Goal: Transaction & Acquisition: Book appointment/travel/reservation

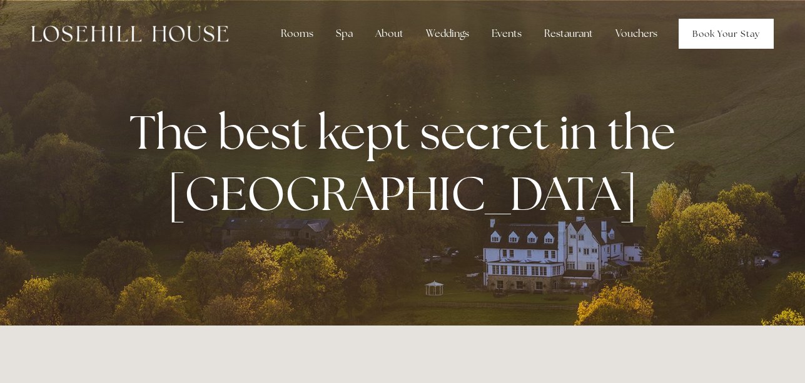
click at [744, 32] on link "Book Your Stay" at bounding box center [725, 34] width 95 height 30
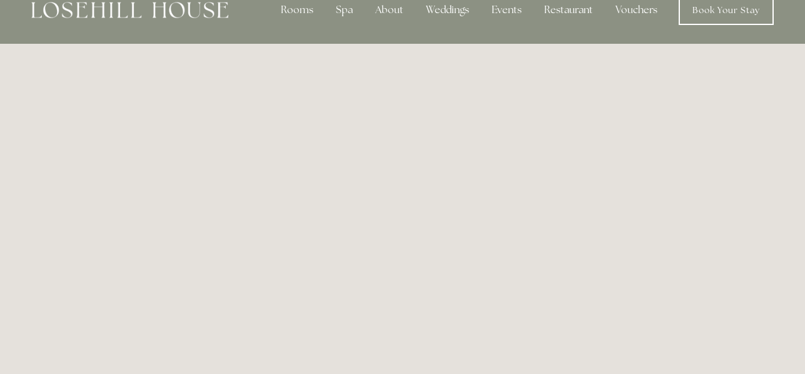
scroll to position [18, 0]
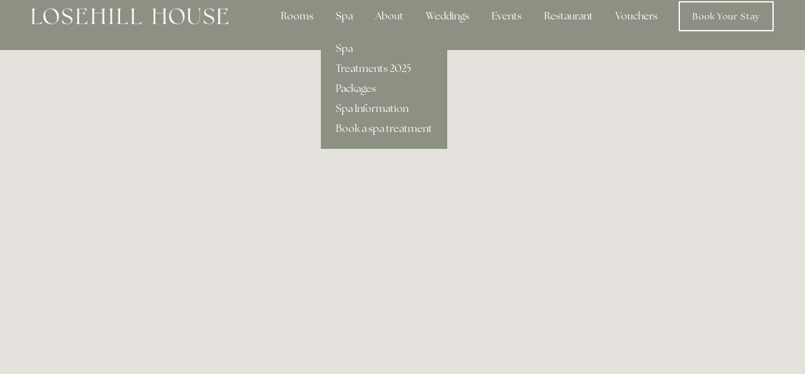
click at [345, 15] on div "Spa" at bounding box center [344, 16] width 37 height 25
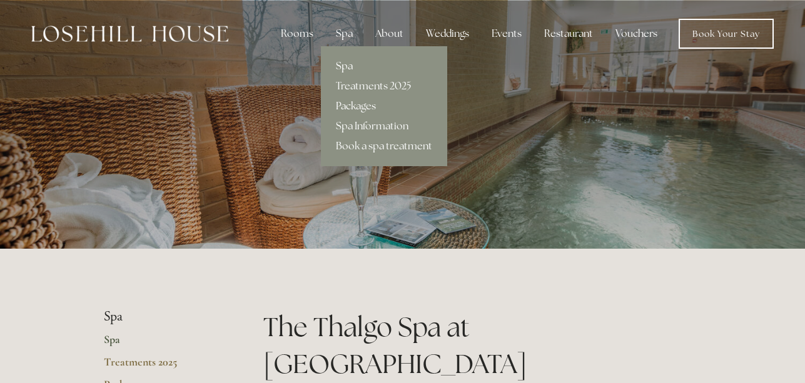
click at [346, 105] on link "Packages" at bounding box center [384, 106] width 126 height 20
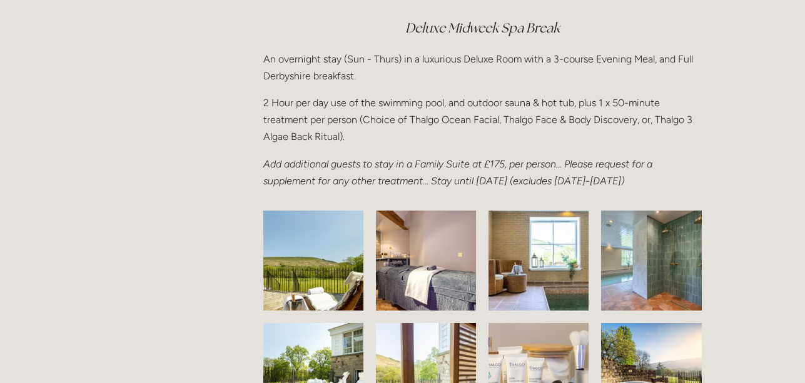
scroll to position [1824, 0]
